Goal: Entertainment & Leisure: Consume media (video, audio)

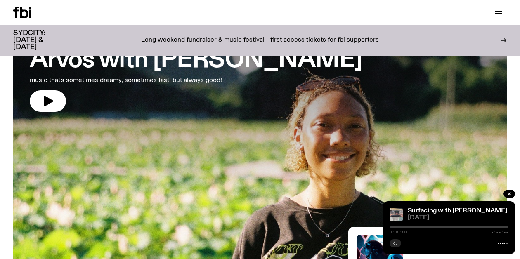
scroll to position [66, 0]
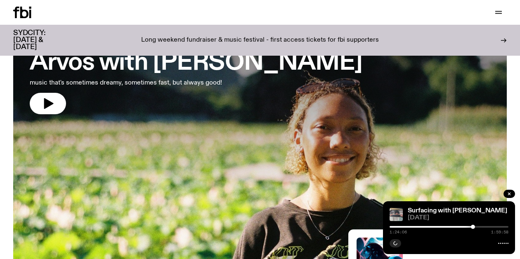
click at [173, 60] on h3 "Arvos with [PERSON_NAME]" at bounding box center [196, 63] width 333 height 23
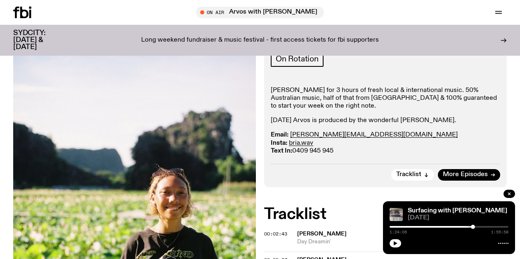
scroll to position [132, 0]
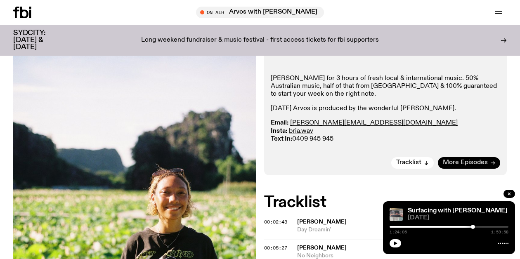
click at [471, 162] on span "More Episodes" at bounding box center [465, 163] width 45 height 6
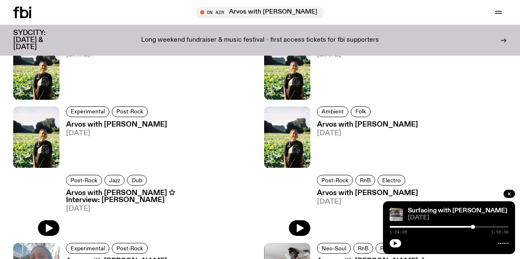
scroll to position [705, 0]
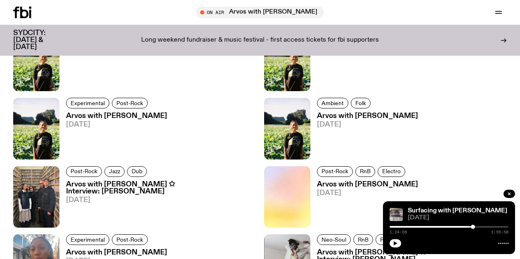
click at [194, 183] on h3 "Arvos with [PERSON_NAME] ✩ Interview: [PERSON_NAME]" at bounding box center [161, 188] width 190 height 14
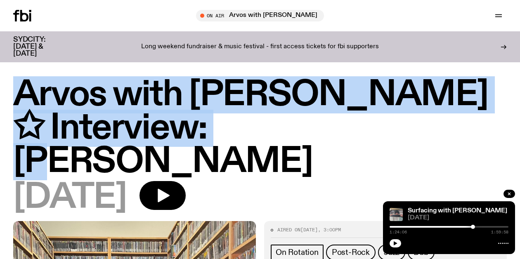
drag, startPoint x: 272, startPoint y: 133, endPoint x: 9, endPoint y: 89, distance: 265.7
click at [9, 89] on div "Arvos with [PERSON_NAME] ✩ Interview: Moin [DATE]" at bounding box center [260, 149] width 520 height 143
copy h1 "Arvos with [PERSON_NAME] ✩ Interview: [PERSON_NAME]"
